Goal: Task Accomplishment & Management: Use online tool/utility

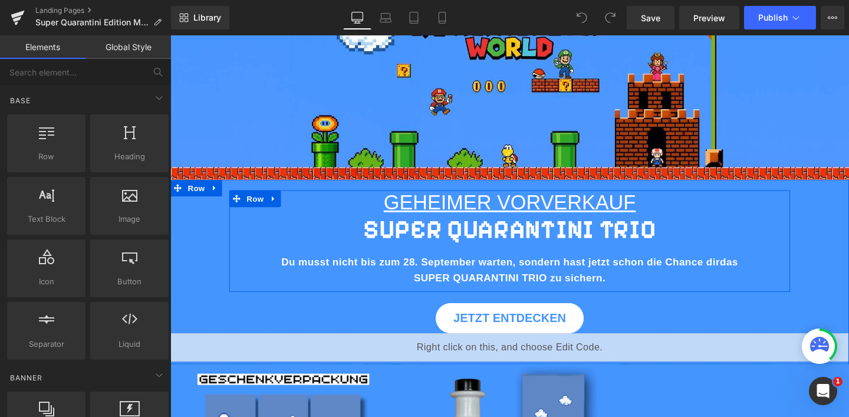
scroll to position [77, 0]
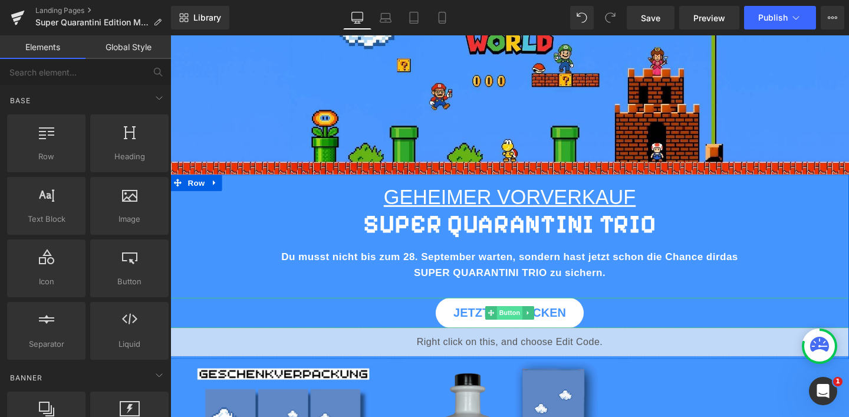
click at [525, 327] on span "Button" at bounding box center [526, 327] width 27 height 14
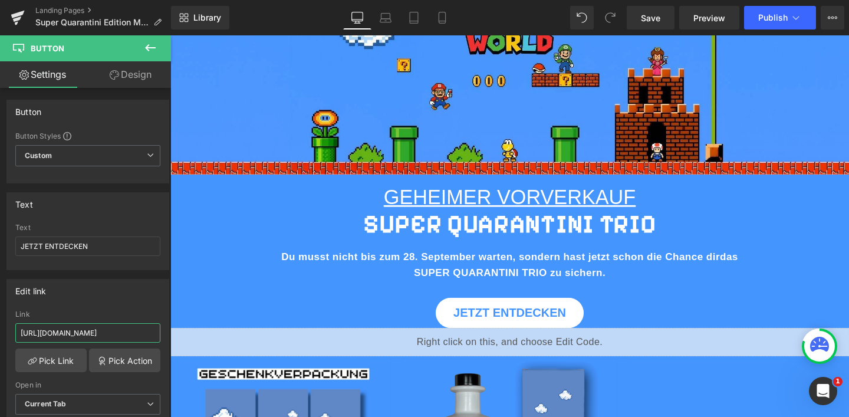
scroll to position [0, 30]
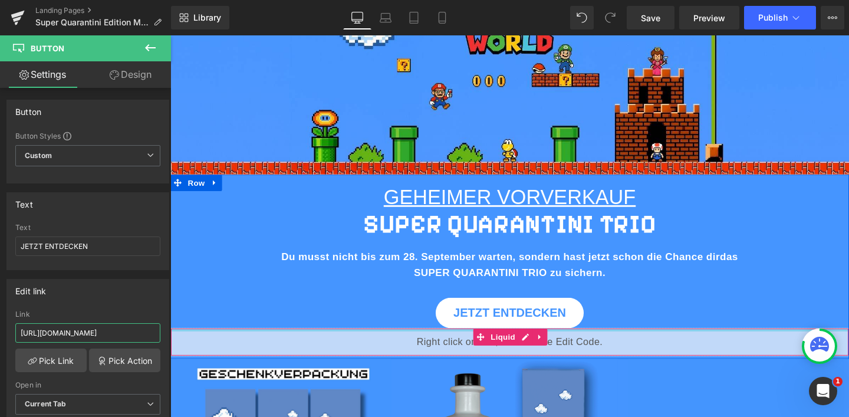
drag, startPoint x: 252, startPoint y: 368, endPoint x: 187, endPoint y: 345, distance: 68.2
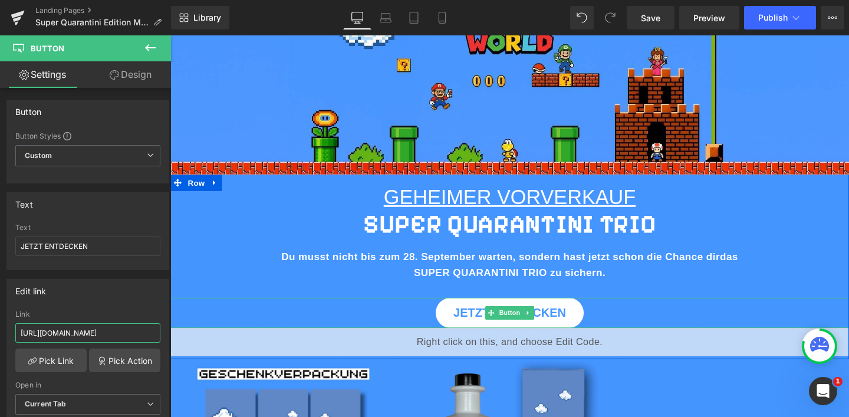
click at [292, 314] on div at bounding box center [526, 312] width 713 height 3
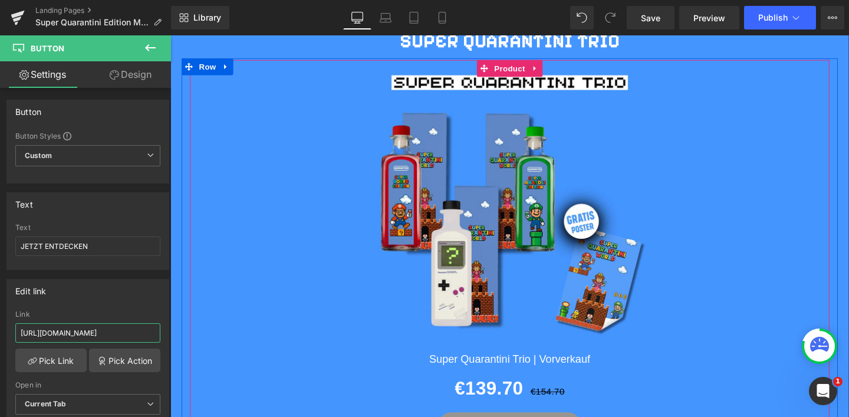
scroll to position [1393, 0]
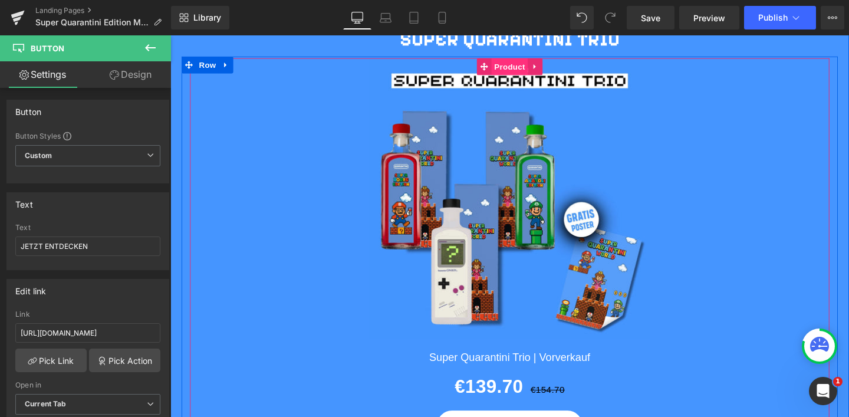
click at [527, 67] on span "Product" at bounding box center [527, 69] width 38 height 18
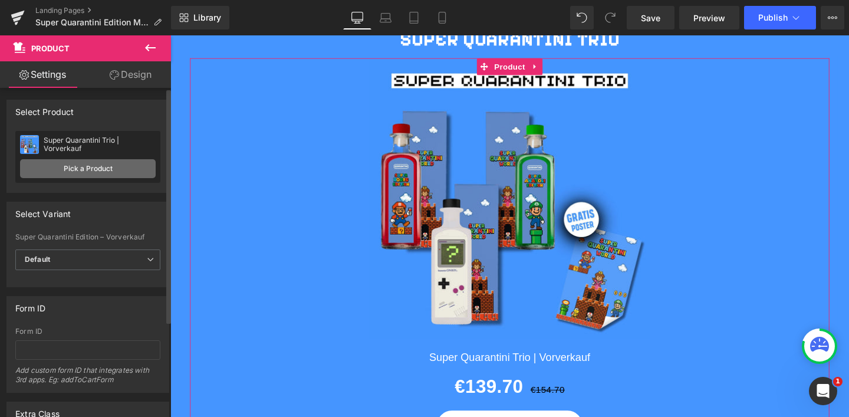
click at [70, 173] on link "Pick a Product" at bounding box center [88, 168] width 136 height 19
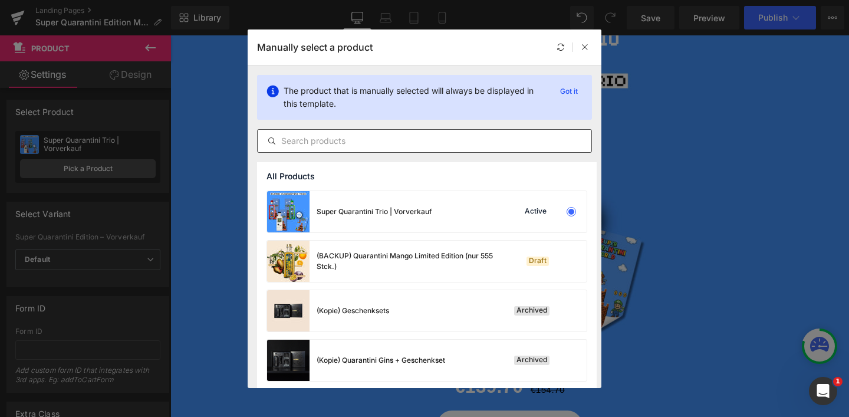
click at [332, 136] on input "text" at bounding box center [425, 141] width 334 height 14
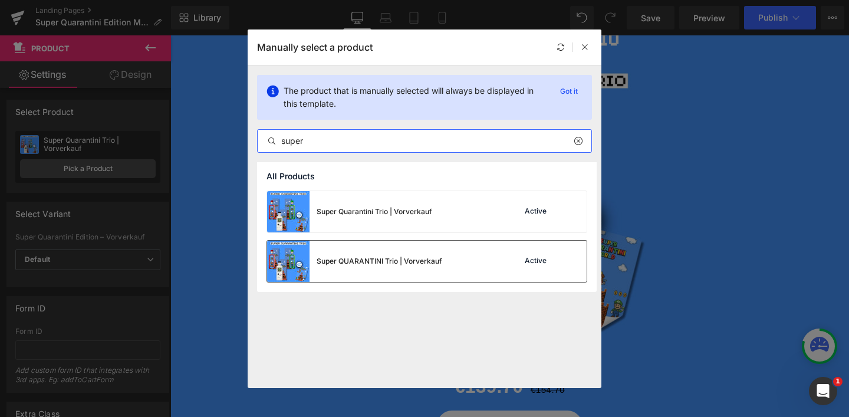
type input "super"
click at [362, 263] on div "Super QUARANTINI Trio | Vorverkauf" at bounding box center [380, 261] width 126 height 11
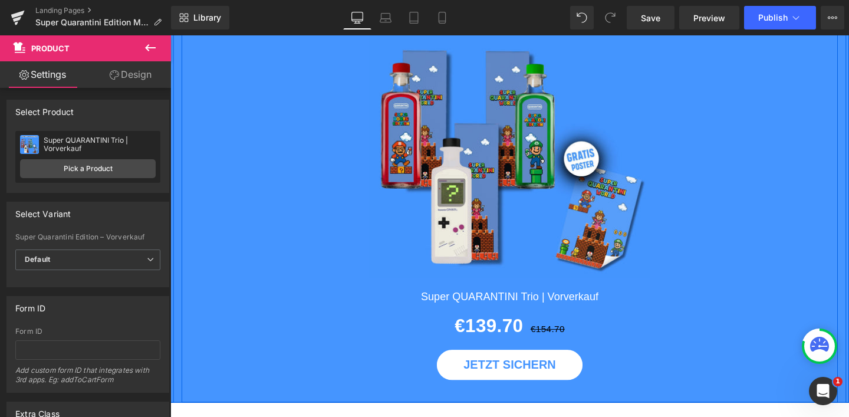
scroll to position [1464, 0]
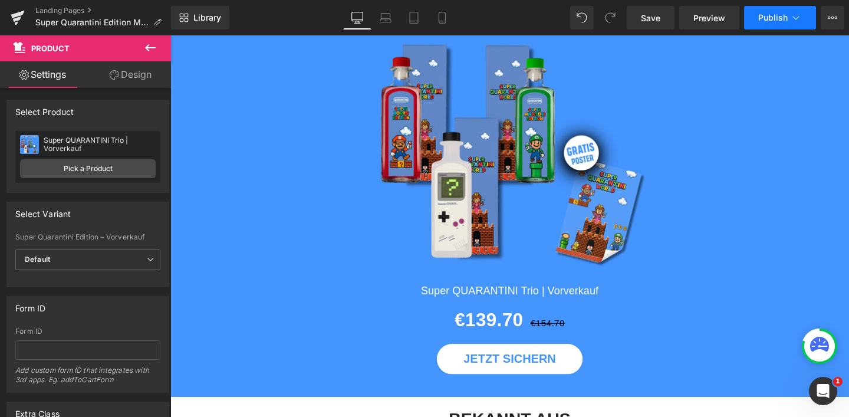
click at [777, 15] on span "Publish" at bounding box center [772, 17] width 29 height 9
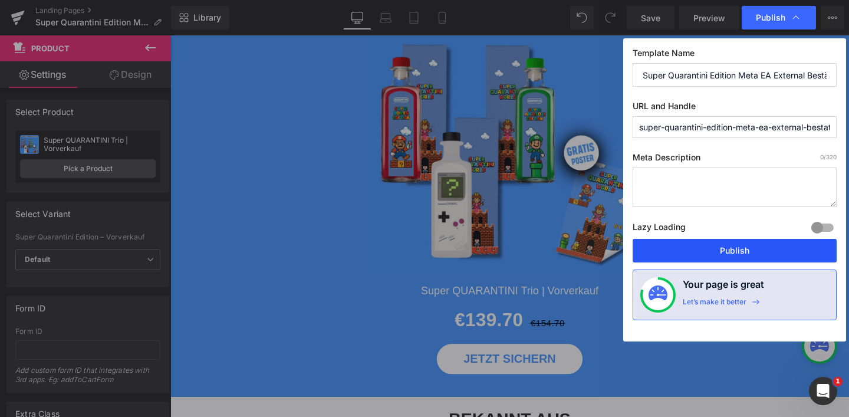
click at [727, 254] on button "Publish" at bounding box center [734, 251] width 204 height 24
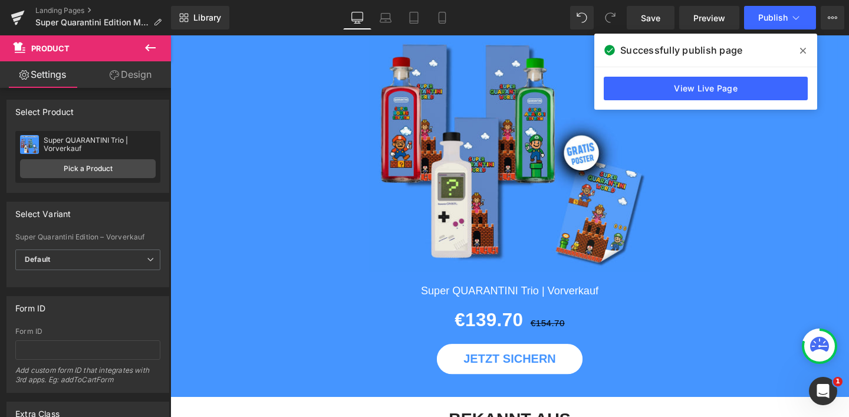
click at [806, 48] on span at bounding box center [802, 50] width 19 height 19
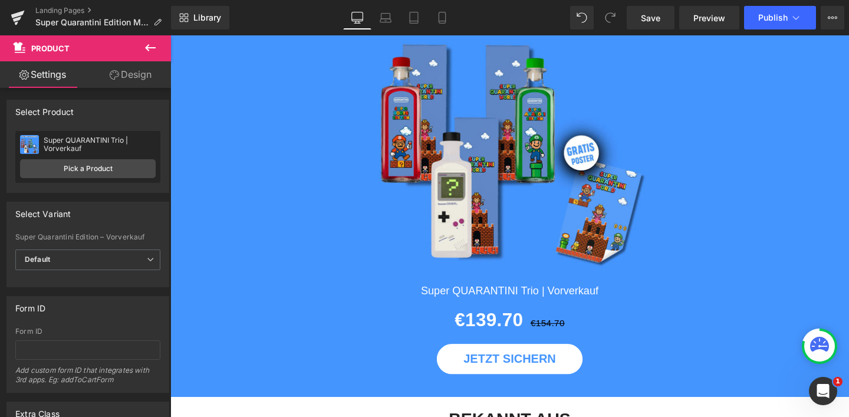
click at [64, 4] on div "Landing Pages Super Quarantini Edition Meta EA External Bestätigungsseite" at bounding box center [85, 17] width 171 height 35
click at [65, 8] on link "Landing Pages" at bounding box center [103, 10] width 136 height 9
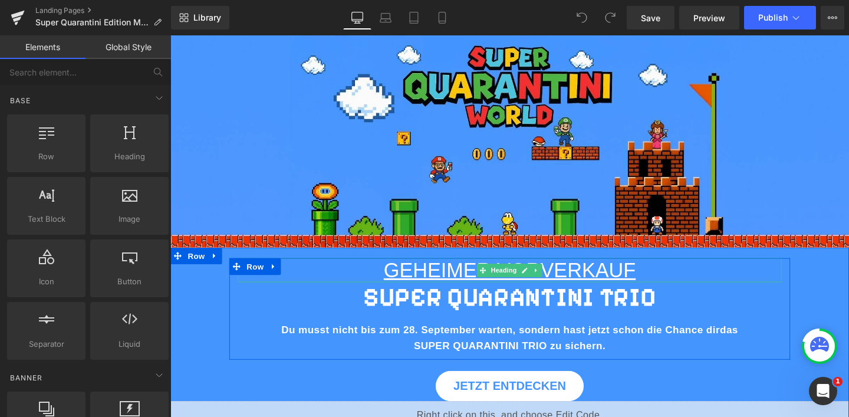
click at [636, 276] on u "GEHEIMER VORVERKAUF" at bounding box center [526, 282] width 265 height 24
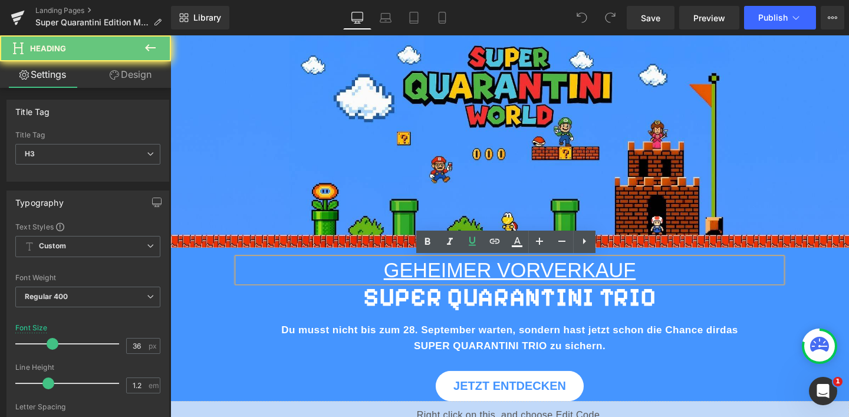
click at [655, 279] on h3 "GEHEIMER VORVERKAUF" at bounding box center [527, 281] width 572 height 25
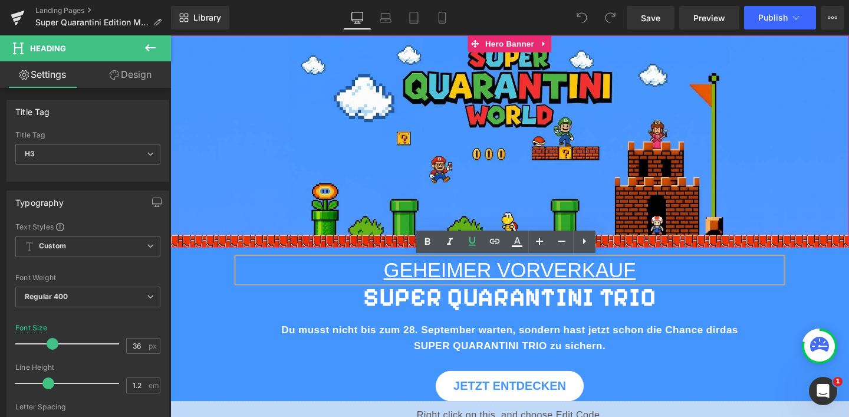
click at [707, 247] on div "Image" at bounding box center [526, 146] width 713 height 223
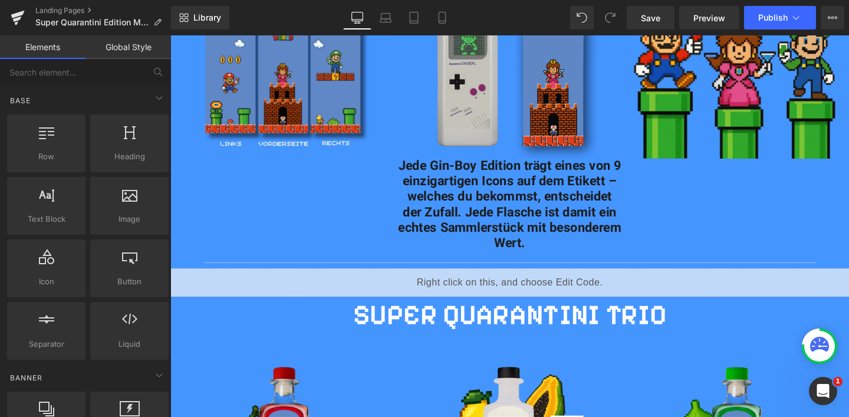
scroll to position [486, 0]
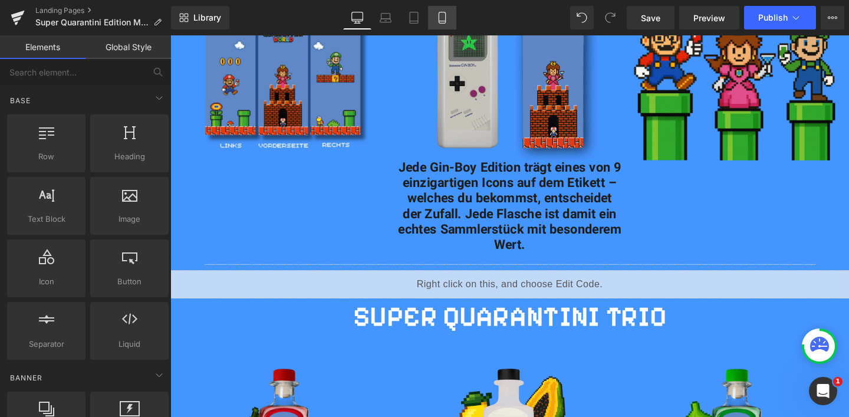
click at [447, 11] on link "Mobile" at bounding box center [442, 18] width 28 height 24
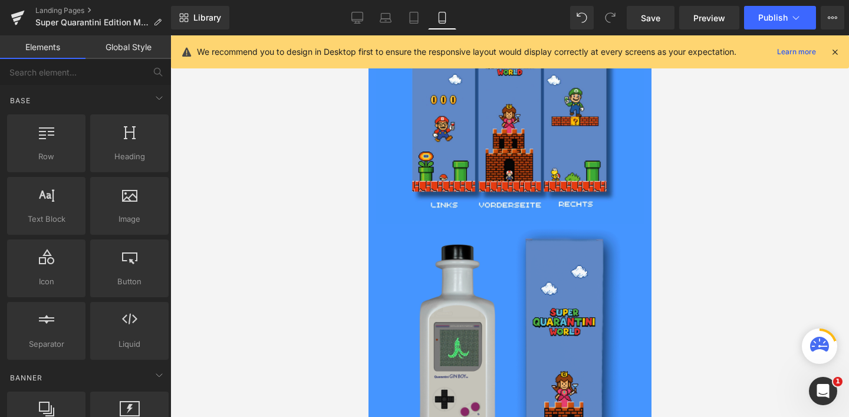
scroll to position [1291, 0]
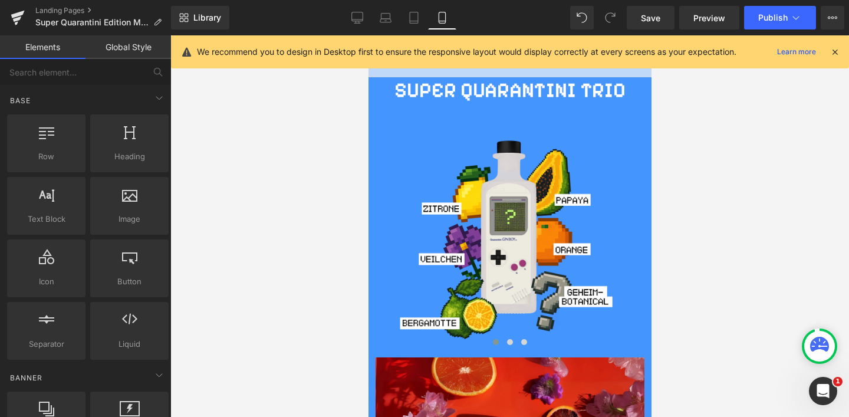
click at [836, 51] on icon at bounding box center [834, 52] width 11 height 11
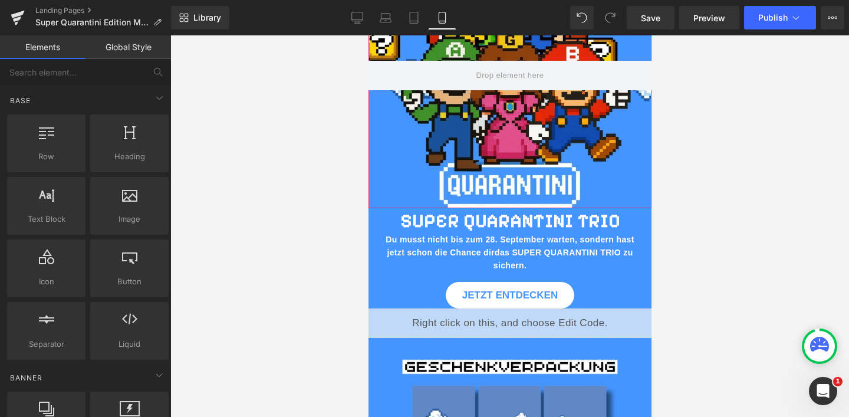
scroll to position [96, 0]
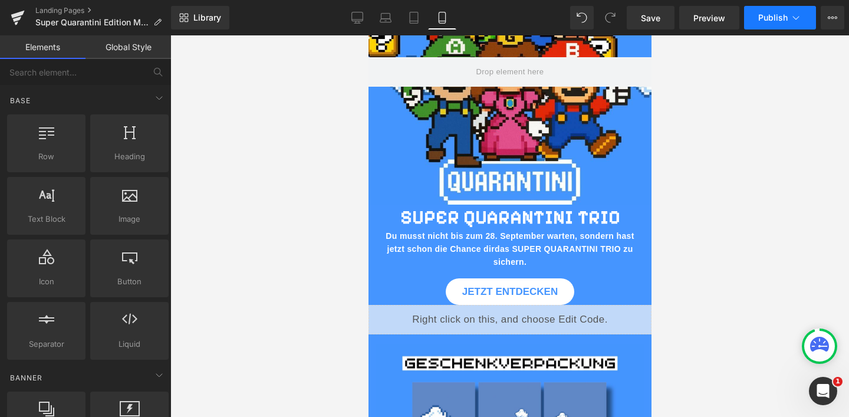
click at [780, 15] on span "Publish" at bounding box center [772, 17] width 29 height 9
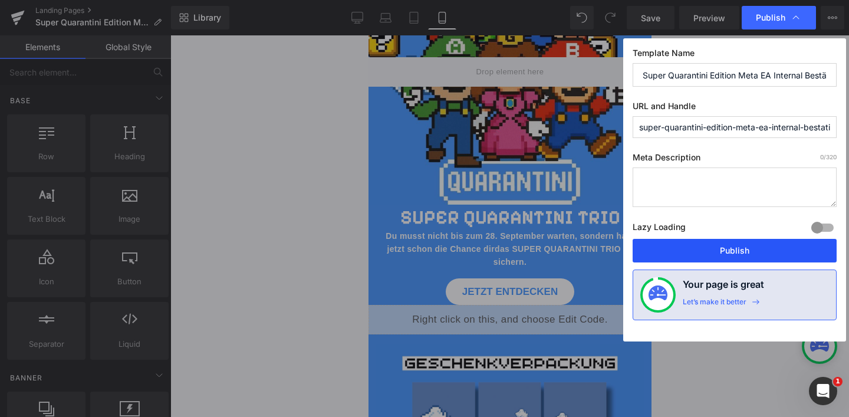
click at [738, 247] on button "Publish" at bounding box center [734, 251] width 204 height 24
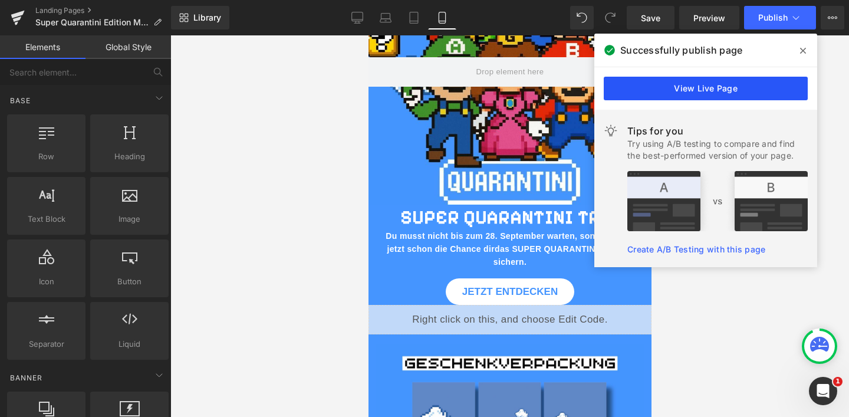
click at [741, 90] on link "View Live Page" at bounding box center [706, 89] width 204 height 24
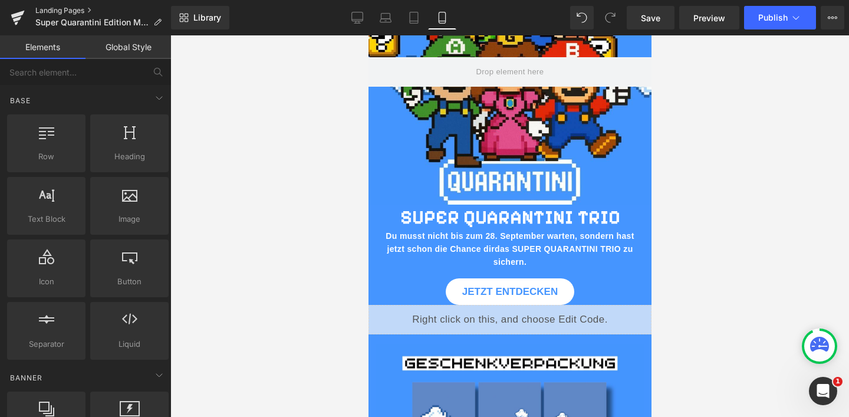
click at [80, 9] on link "Landing Pages" at bounding box center [103, 10] width 136 height 9
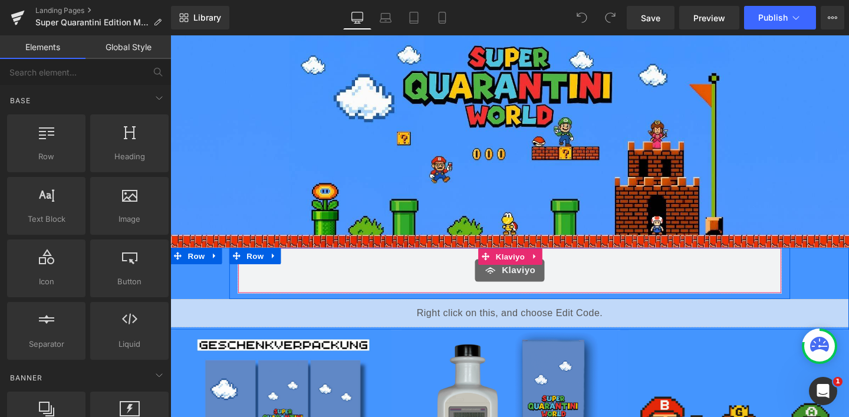
click at [529, 277] on span "Klaviyo" at bounding box center [536, 282] width 35 height 14
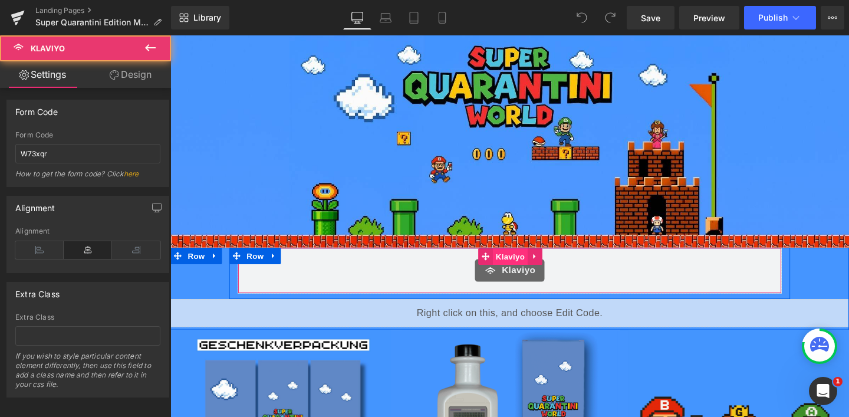
click at [526, 265] on span "Klaviyo" at bounding box center [527, 268] width 37 height 18
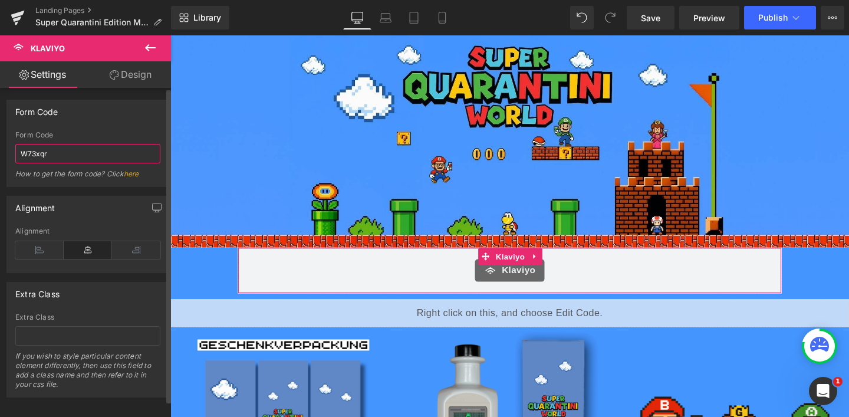
drag, startPoint x: 53, startPoint y: 154, endPoint x: 0, endPoint y: 154, distance: 53.0
click at [0, 154] on div "Form Code W73xqr Form Code W73xqr How to get the form code? Click here" at bounding box center [88, 139] width 176 height 96
paste input "<div class="klaviyo-form-SifhAH"></div>"
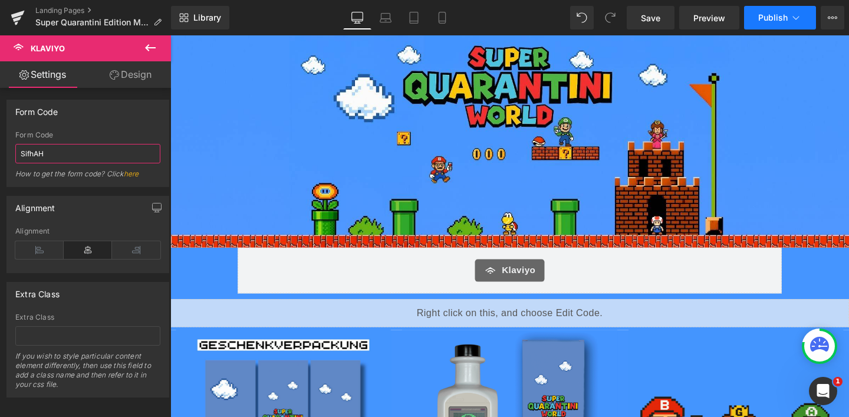
type input "SifhAH"
click at [802, 17] on button "Publish" at bounding box center [780, 18] width 72 height 24
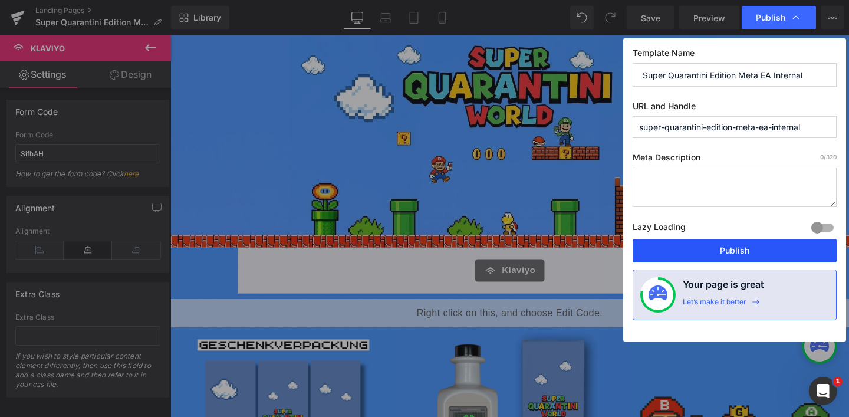
click at [739, 246] on button "Publish" at bounding box center [734, 251] width 204 height 24
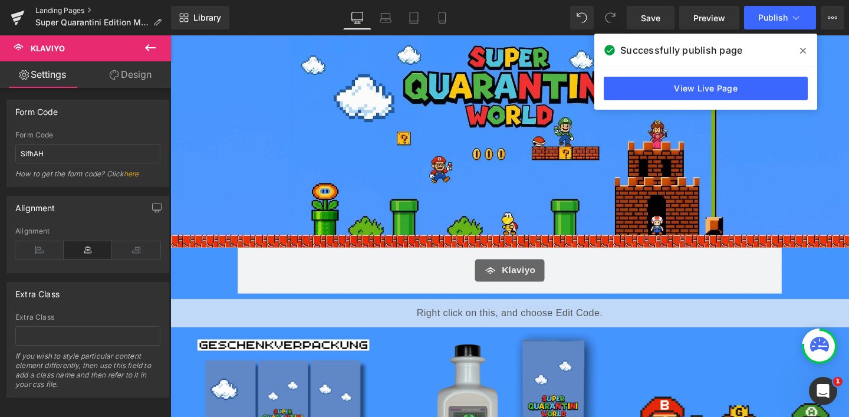
click at [61, 6] on link "Landing Pages" at bounding box center [103, 10] width 136 height 9
